Goal: Task Accomplishment & Management: Complete application form

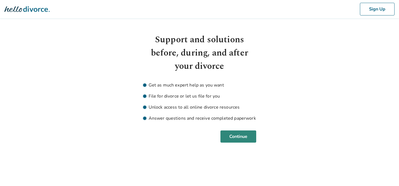
click at [243, 133] on button "Continue" at bounding box center [238, 137] width 36 height 12
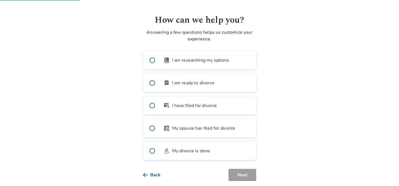
scroll to position [28, 0]
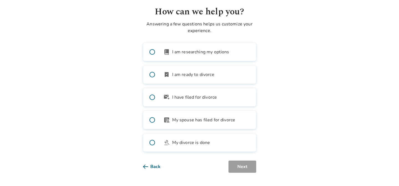
click at [214, 51] on span "I am researching my options" at bounding box center [200, 52] width 57 height 7
click at [245, 170] on button "Next" at bounding box center [242, 167] width 28 height 12
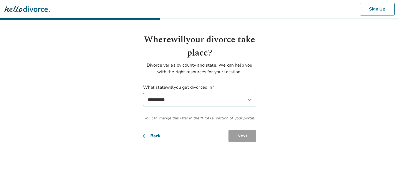
scroll to position [0, 0]
click at [244, 101] on select "**********" at bounding box center [199, 100] width 113 height 14
select select "**"
click at [143, 93] on select "**********" at bounding box center [199, 100] width 113 height 14
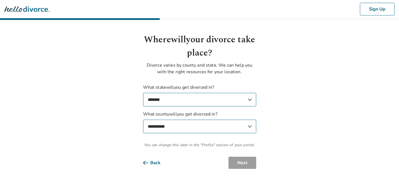
click at [225, 130] on select "**********" at bounding box center [199, 127] width 113 height 14
select select "**********"
click at [143, 120] on select "**********" at bounding box center [199, 127] width 113 height 14
click at [243, 161] on button "Next" at bounding box center [242, 163] width 28 height 12
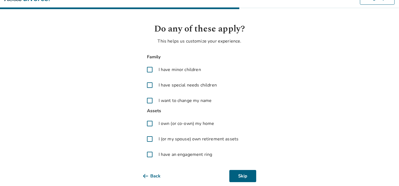
scroll to position [11, 0]
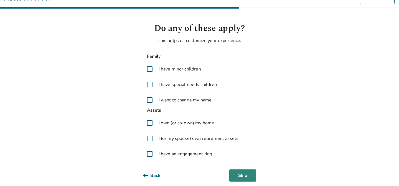
click at [240, 171] on button "Skip" at bounding box center [242, 176] width 27 height 12
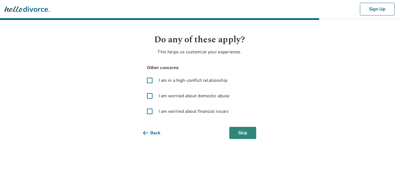
click at [243, 137] on button "Skip" at bounding box center [242, 133] width 27 height 12
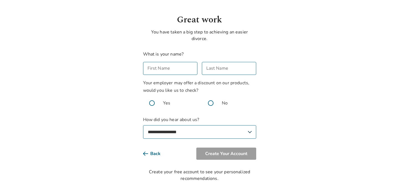
scroll to position [21, 0]
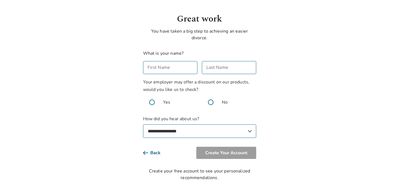
click at [183, 69] on input "First Name" at bounding box center [170, 67] width 54 height 13
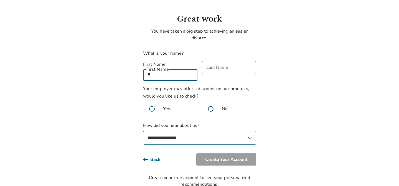
type input "*"
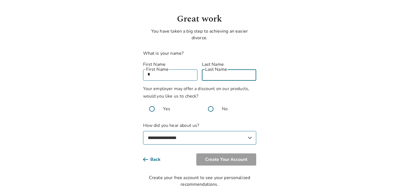
click at [242, 70] on input "Last Name" at bounding box center [229, 74] width 54 height 13
type input "*"
click at [214, 103] on span at bounding box center [211, 109] width 18 height 18
click at [217, 132] on select "**********" at bounding box center [199, 138] width 113 height 14
select select "**********"
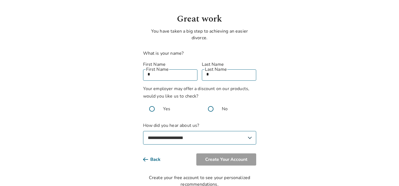
click at [143, 131] on select "**********" at bounding box center [199, 138] width 113 height 14
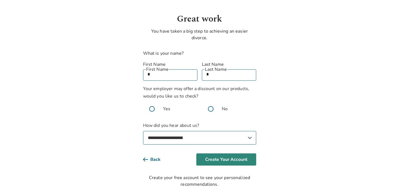
click at [222, 154] on button "Create Your Account" at bounding box center [226, 160] width 60 height 12
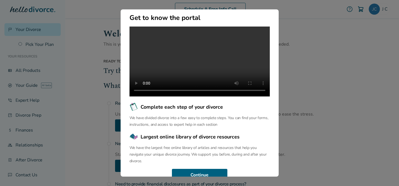
scroll to position [62, 0]
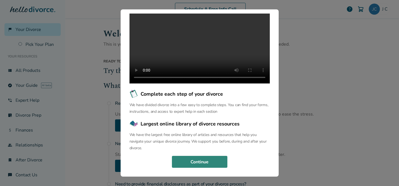
click at [220, 160] on button "Continue" at bounding box center [199, 162] width 55 height 12
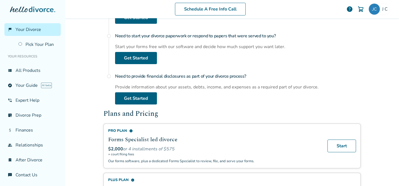
scroll to position [0, 0]
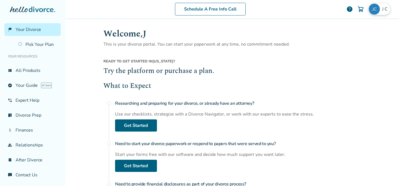
click at [376, 9] on img at bounding box center [373, 9] width 11 height 11
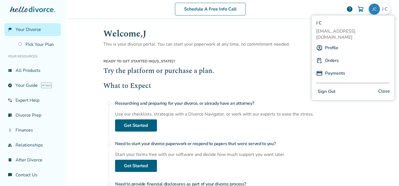
click at [335, 43] on link "Profile" at bounding box center [331, 48] width 13 height 11
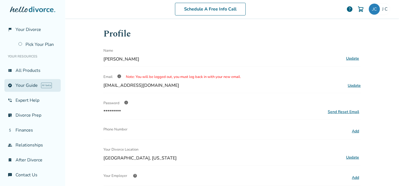
click at [38, 87] on link "explore Your Guide AI beta" at bounding box center [32, 85] width 56 height 13
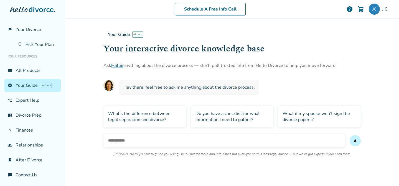
scroll to position [1, 0]
click at [41, 113] on link "list_alt_check Divorce Prep" at bounding box center [32, 115] width 56 height 13
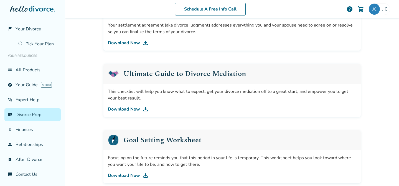
scroll to position [355, 0]
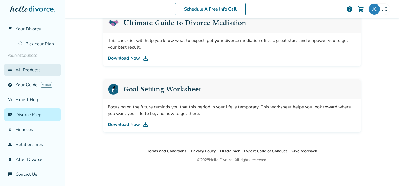
click at [37, 70] on link "view_list All Products" at bounding box center [32, 70] width 56 height 13
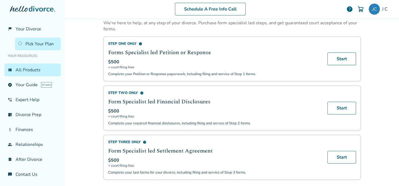
scroll to position [113, 0]
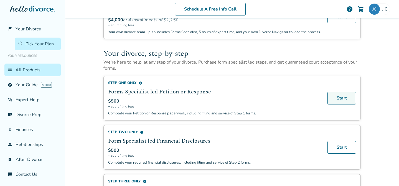
click at [337, 101] on link "Start" at bounding box center [341, 98] width 29 height 13
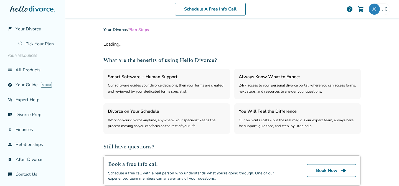
select select "***"
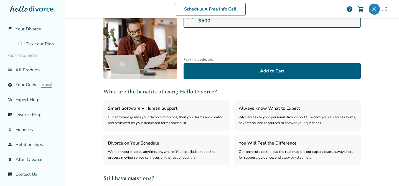
scroll to position [160, 0]
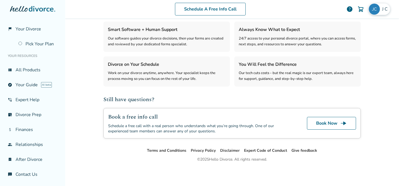
click at [378, 10] on img at bounding box center [373, 9] width 11 height 11
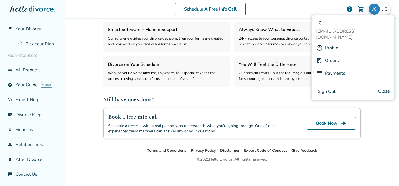
click at [332, 43] on link "Profile" at bounding box center [331, 48] width 13 height 11
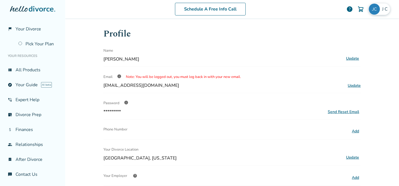
click at [372, 10] on img at bounding box center [373, 9] width 11 height 11
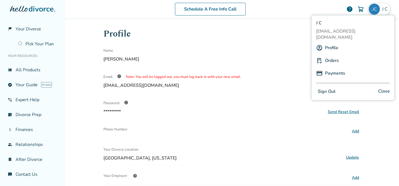
click at [384, 10] on span "[PERSON_NAME]" at bounding box center [386, 9] width 8 height 6
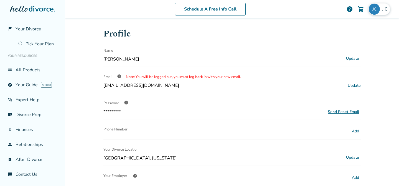
click at [375, 10] on img at bounding box center [373, 9] width 11 height 11
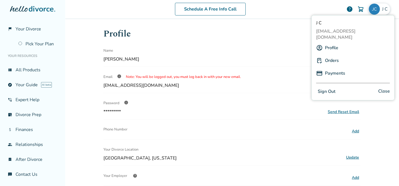
click at [381, 8] on div "[PERSON_NAME]" at bounding box center [379, 9] width 22 height 12
click at [377, 152] on div "Schedule A Free Info Call [PERSON_NAME] help Schedule A Free Call [PERSON_NAME]…" at bounding box center [232, 93] width 334 height 186
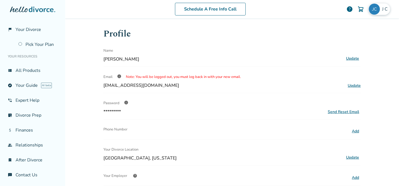
click at [371, 11] on img at bounding box center [373, 9] width 11 height 11
click at [350, 7] on span "help" at bounding box center [349, 9] width 7 height 7
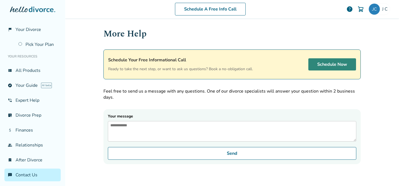
scroll to position [37, 0]
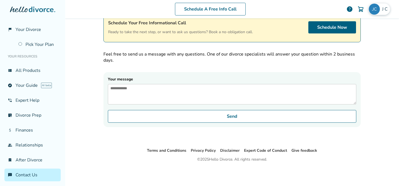
click at [384, 7] on span "[PERSON_NAME]" at bounding box center [386, 9] width 8 height 6
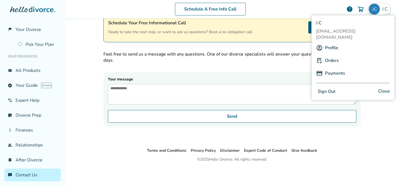
click at [334, 44] on link "Profile" at bounding box center [331, 48] width 13 height 11
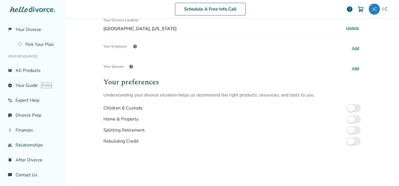
scroll to position [129, 0]
